Goal: Check status

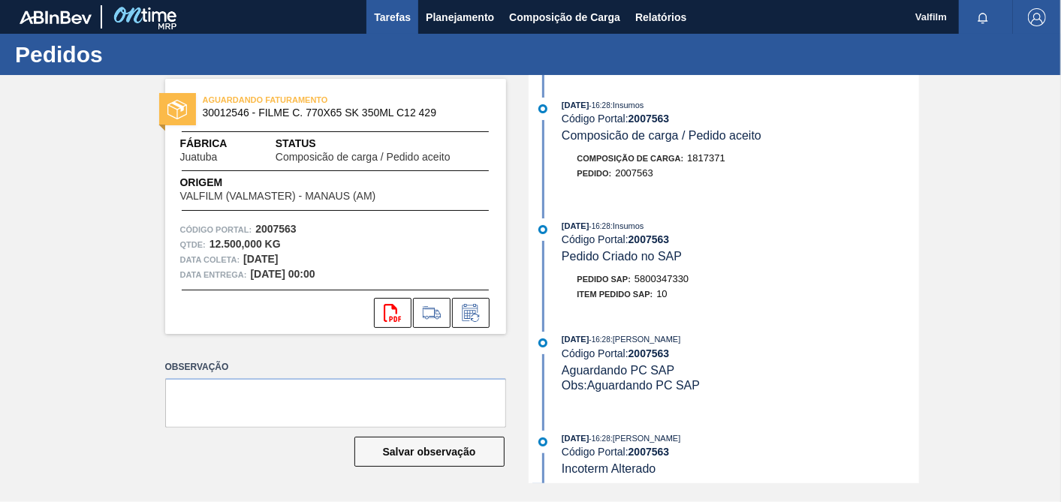
drag, startPoint x: 401, startPoint y: 17, endPoint x: 397, endPoint y: 4, distance: 13.5
click at [400, 17] on span "Tarefas" at bounding box center [392, 17] width 37 height 18
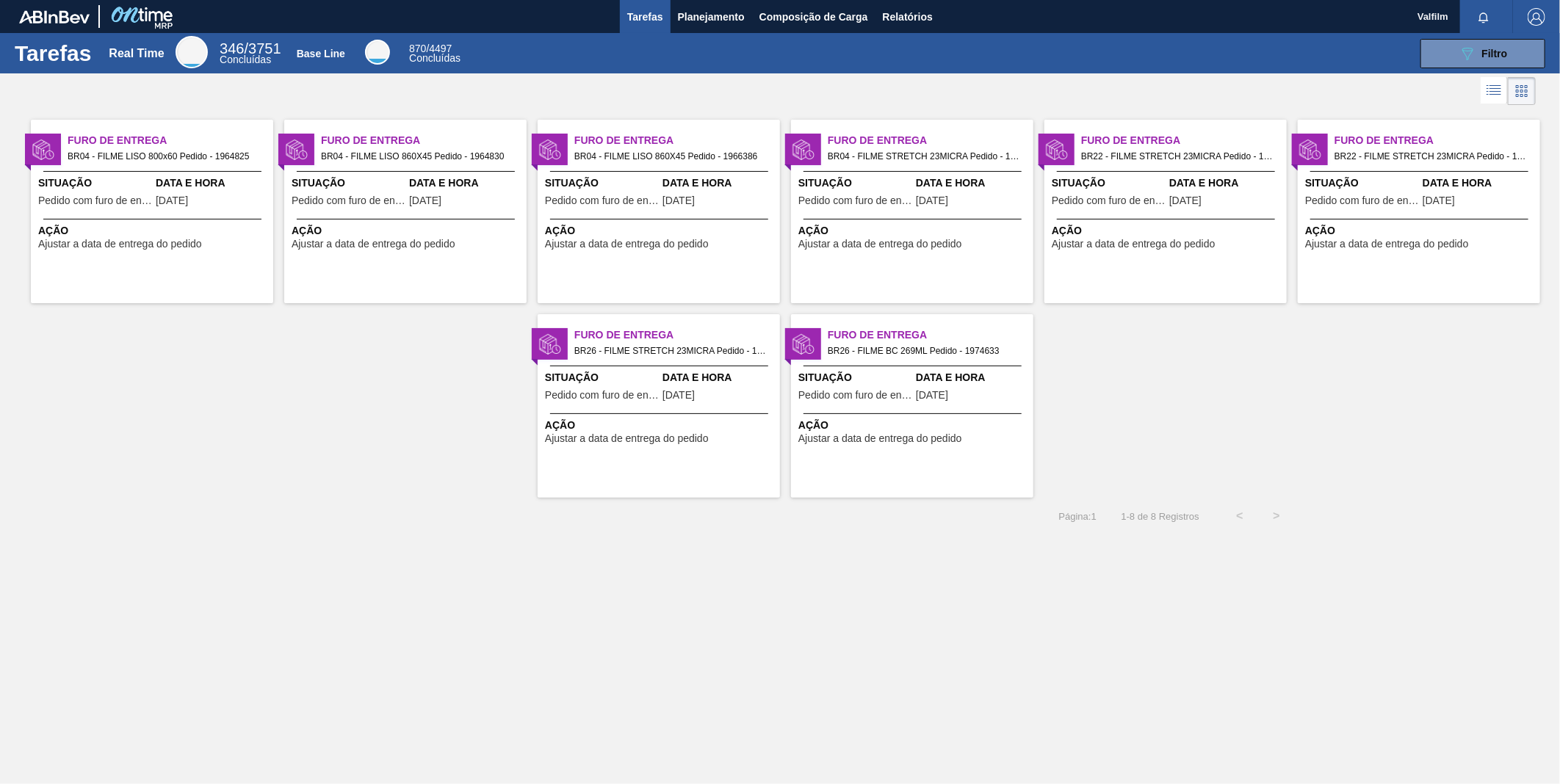
click at [446, 208] on div "Data e Hora 11/08/2025" at bounding box center [466, 193] width 113 height 36
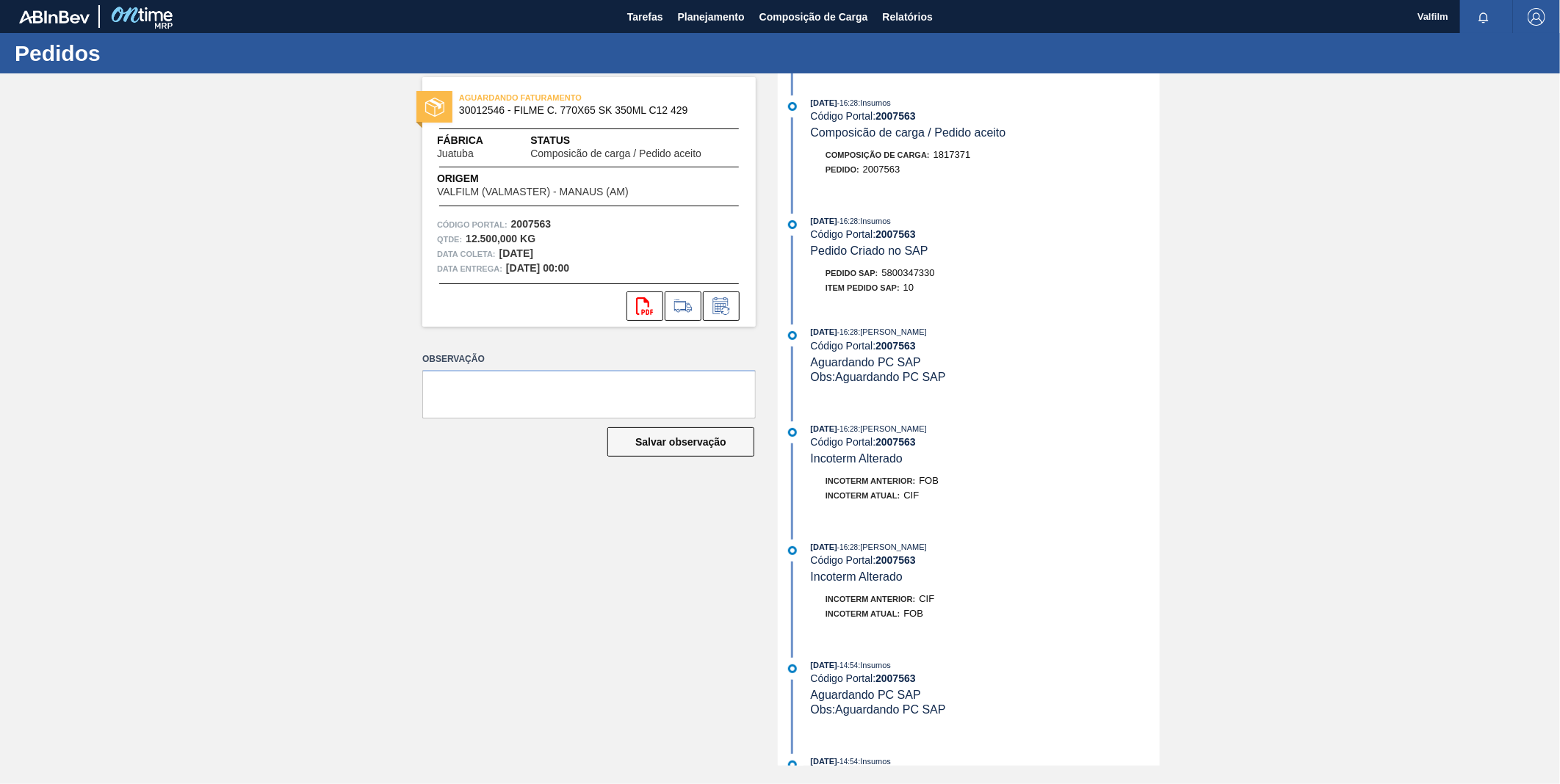
click at [928, 274] on span "5800347330" at bounding box center [909, 272] width 53 height 11
copy span "5800347330"
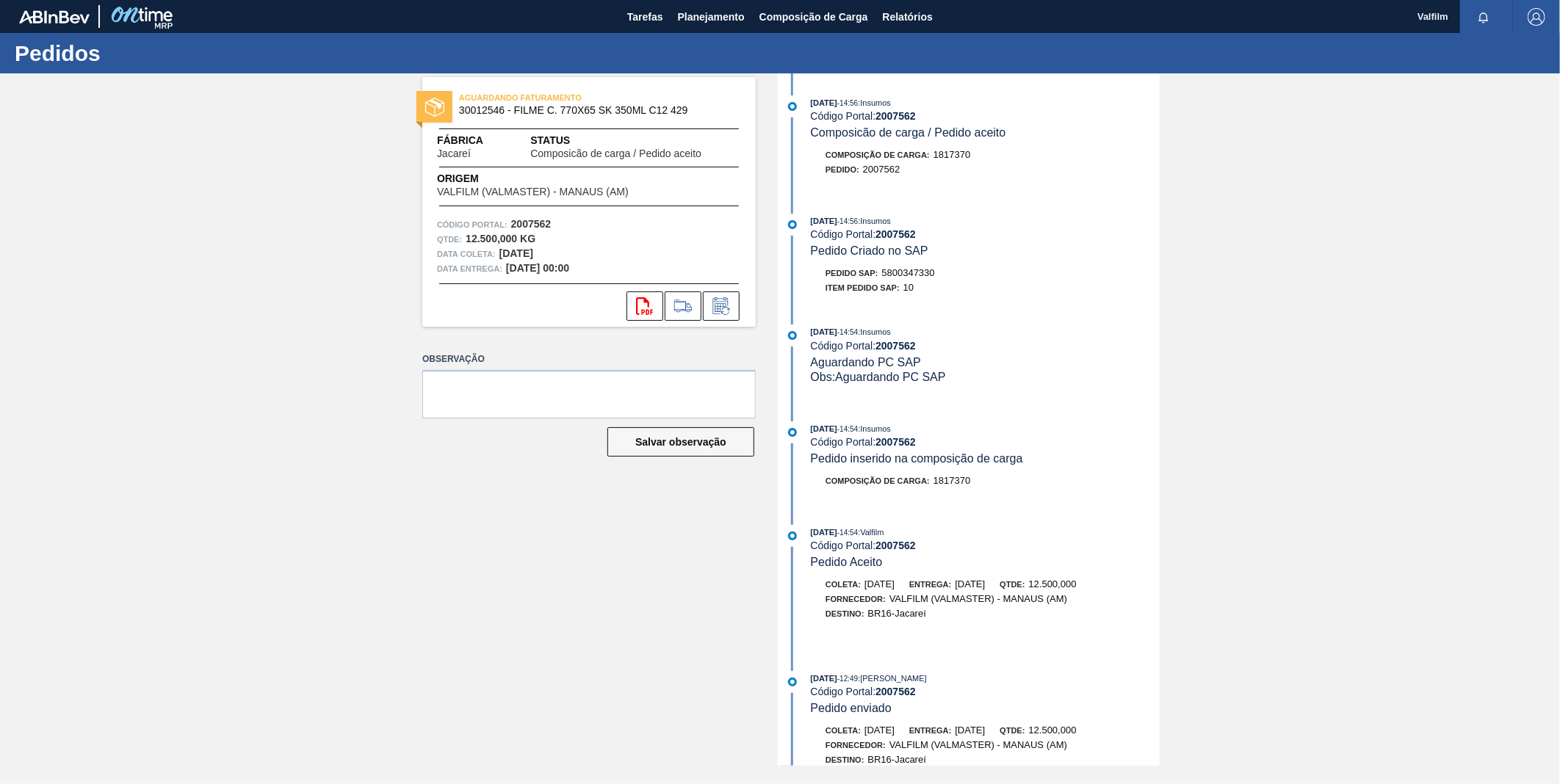
click at [929, 274] on span "5800347330" at bounding box center [909, 272] width 53 height 11
copy span "5800347330"
click at [919, 277] on span "5800347330" at bounding box center [909, 272] width 53 height 11
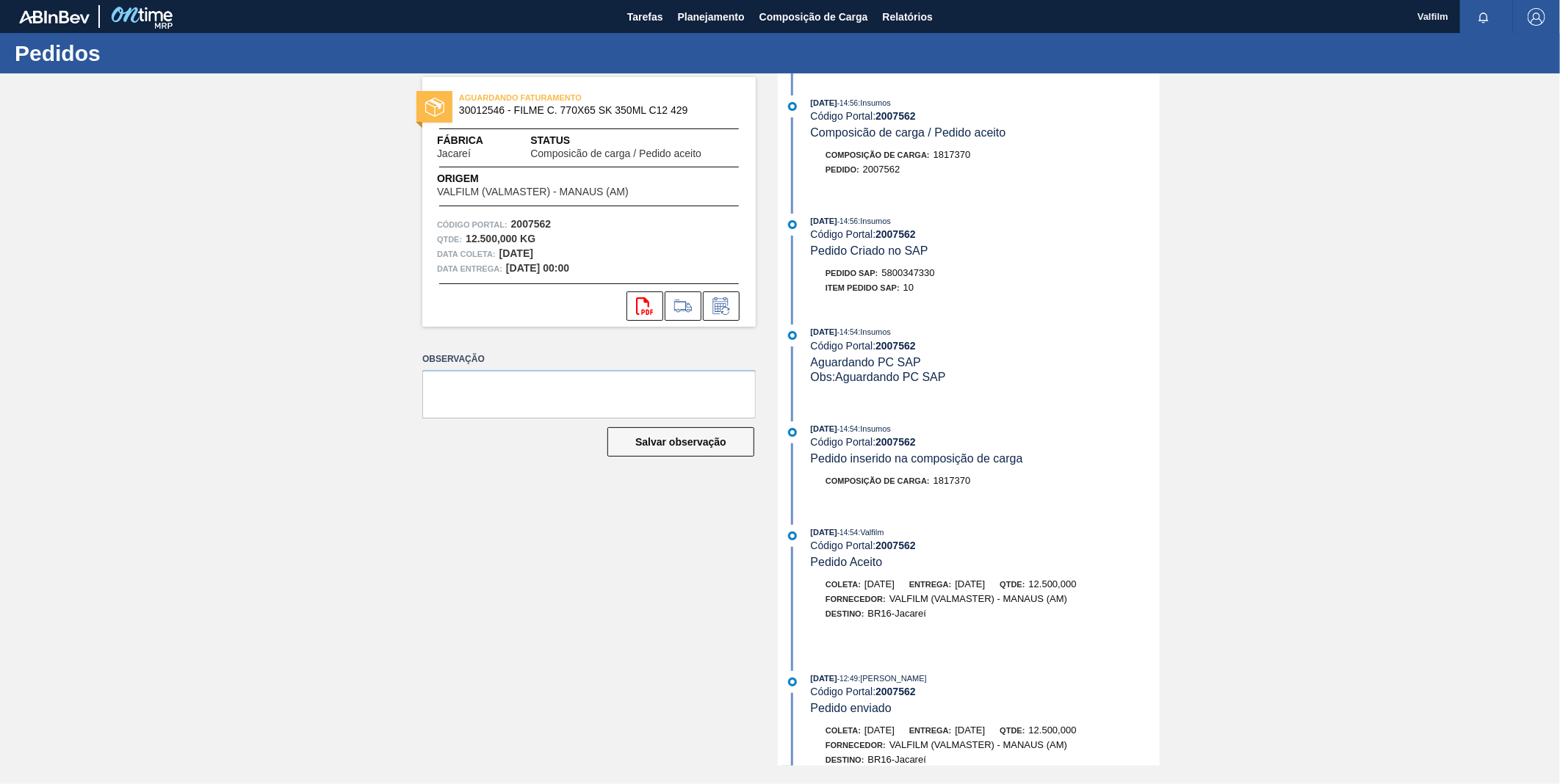
drag, startPoint x: 919, startPoint y: 277, endPoint x: 1008, endPoint y: 313, distance: 96.0
click at [1008, 314] on div "[DATE] 14:56 : Insumos Código Portal: 2007562 Composicão de carga / Pedido acei…" at bounding box center [970, 419] width 379 height 692
